Goal: Register for event/course

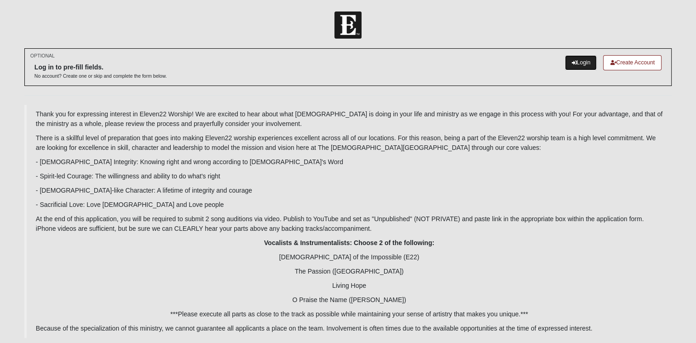
click at [588, 63] on link "Login" at bounding box center [580, 62] width 32 height 15
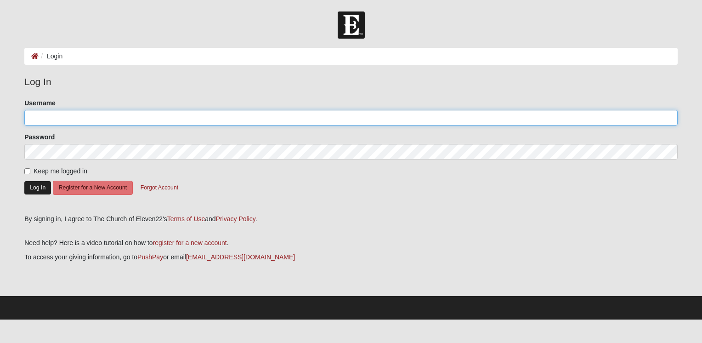
type input "meaganb"
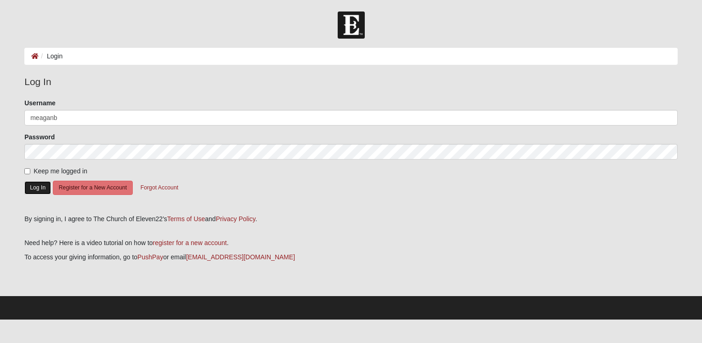
click at [40, 187] on button "Log In" at bounding box center [37, 187] width 27 height 13
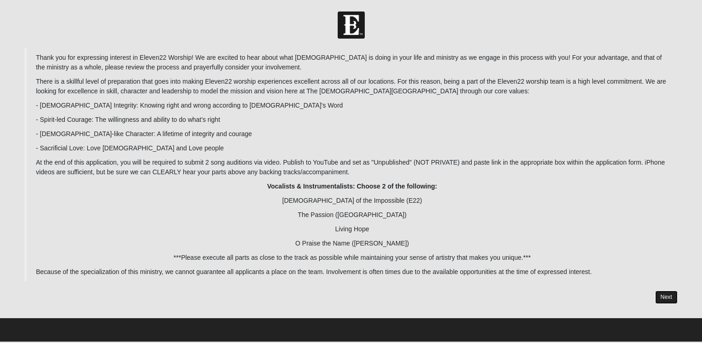
click at [667, 295] on link "Next" at bounding box center [667, 297] width 23 height 13
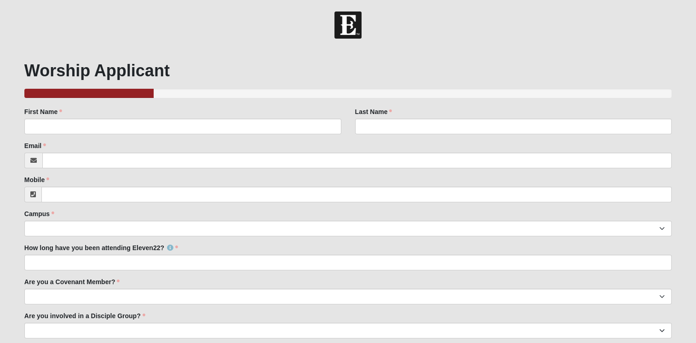
scroll to position [114, 0]
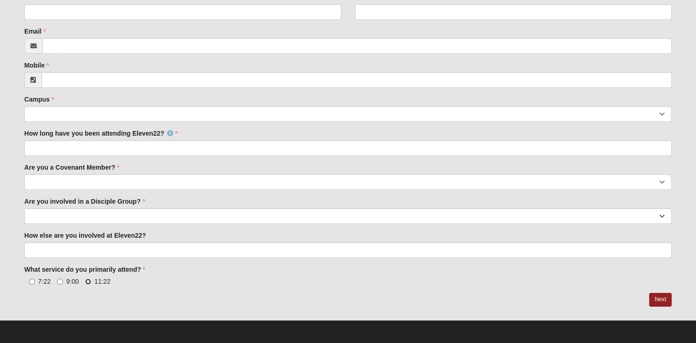
click at [88, 283] on input "11:22" at bounding box center [88, 282] width 6 height 6
radio input "true"
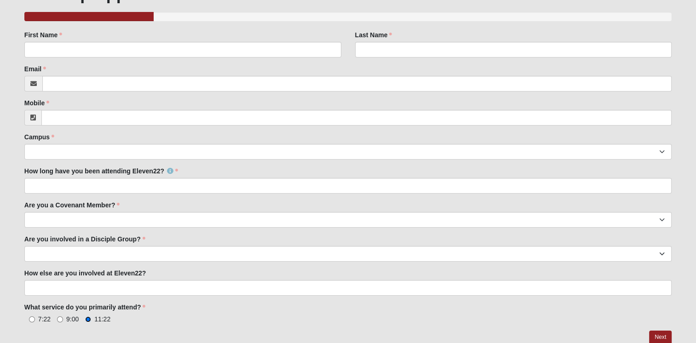
scroll to position [79, 0]
